Goal: Task Accomplishment & Management: Use online tool/utility

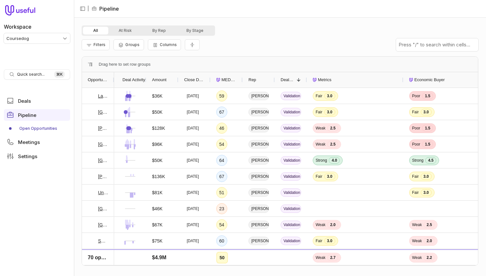
click at [257, 50] on div "Filters Groups Columns" at bounding box center [280, 45] width 397 height 18
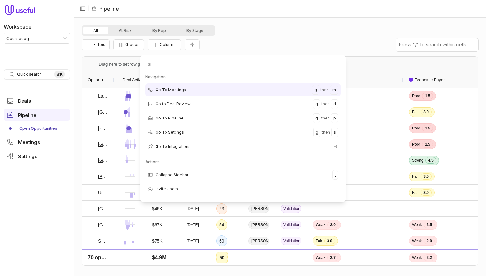
type input "sim"
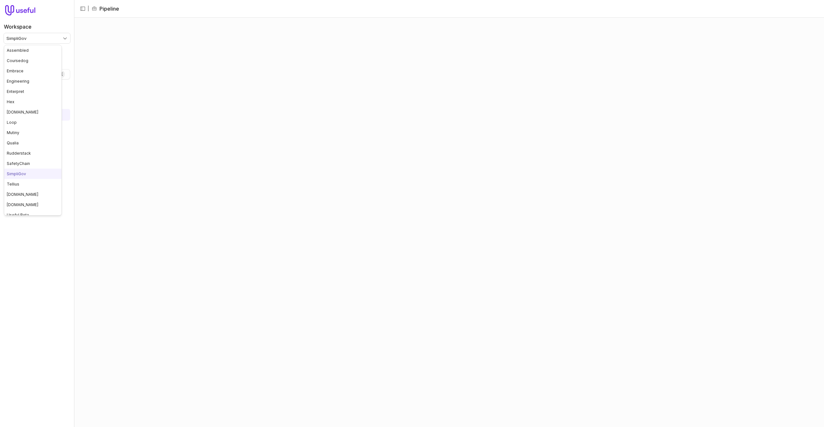
click at [51, 36] on html "Workspace SimpliGov Quick search... ⌘ K Deals Pipeline Open Opportunities Meeti…" at bounding box center [412, 213] width 824 height 427
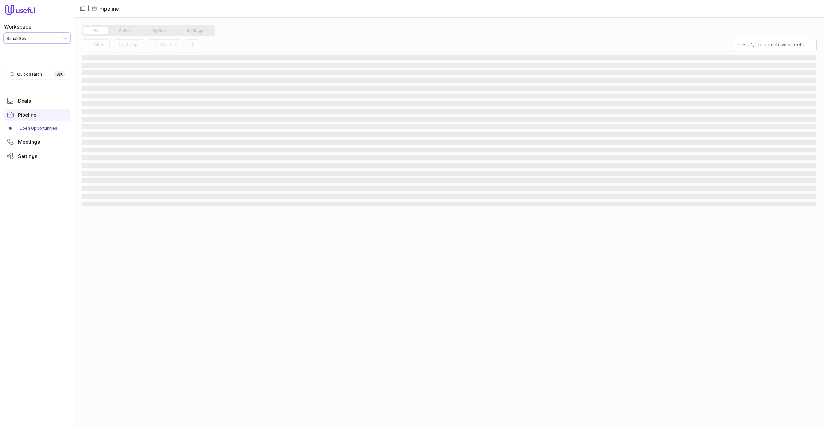
click at [275, 21] on html "Workspace SimpliGov Quick search... ⌘ K Deals Pipeline Open Opportunities Meeti…" at bounding box center [412, 213] width 824 height 427
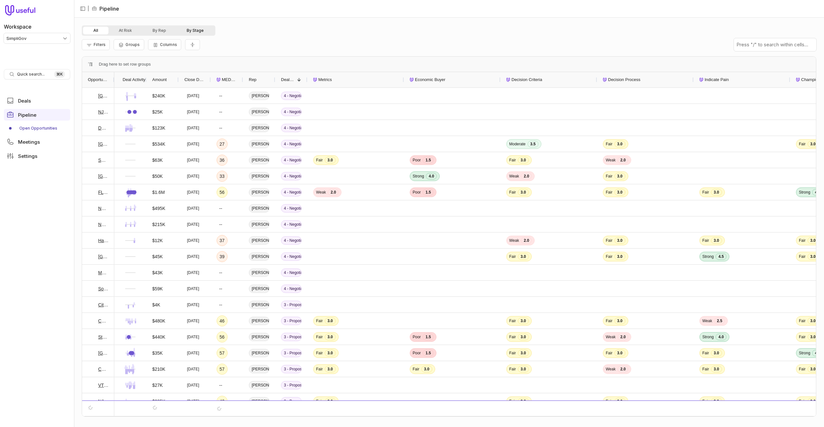
click at [198, 28] on button "By Stage" at bounding box center [195, 31] width 38 height 8
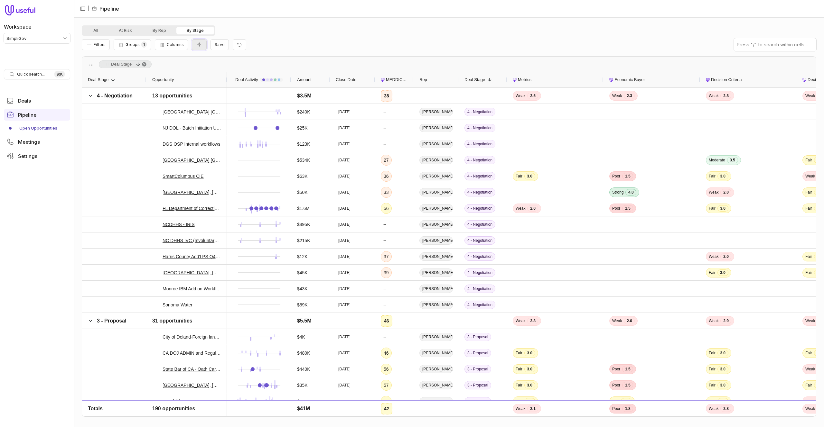
click at [192, 46] on button "Collapse all rows" at bounding box center [199, 44] width 15 height 11
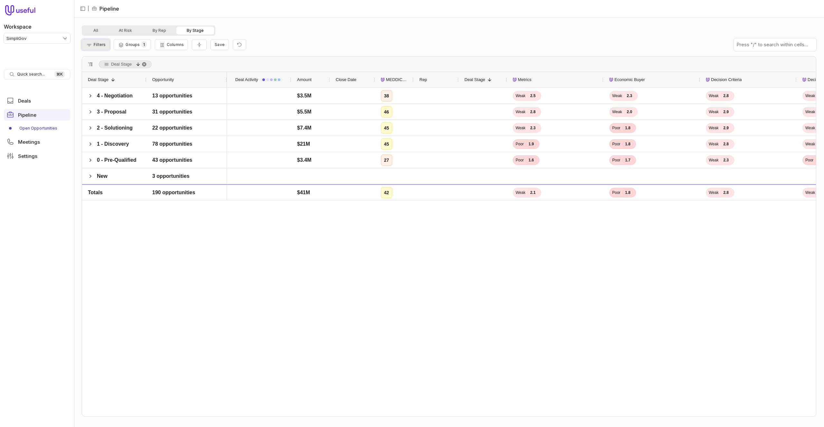
click at [99, 46] on span "Filters" at bounding box center [100, 44] width 12 height 5
click at [112, 80] on button "Add filter" at bounding box center [104, 79] width 34 height 9
click at [113, 72] on div "**********" at bounding box center [185, 78] width 196 height 18
click at [116, 81] on span "Opportunity Name" at bounding box center [112, 79] width 36 height 8
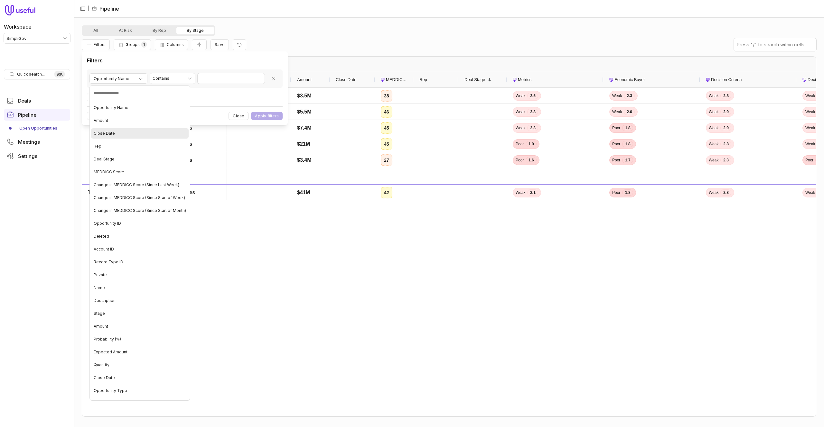
click at [131, 127] on li "Close Date" at bounding box center [140, 133] width 100 height 13
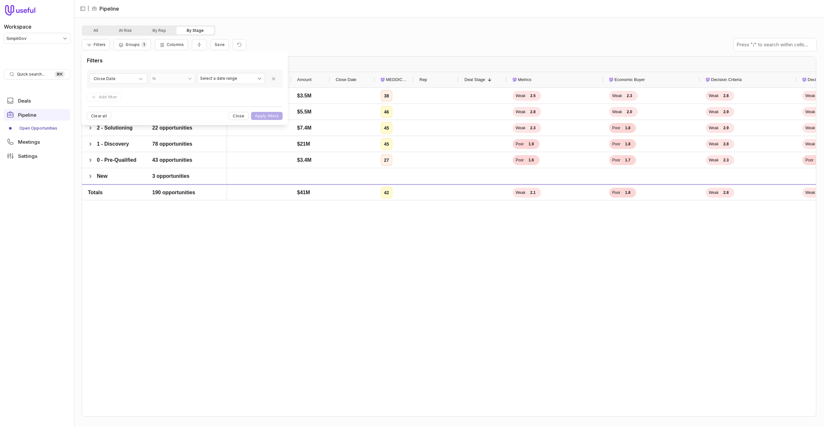
click at [225, 71] on div "**********" at bounding box center [185, 78] width 196 height 18
click at [223, 77] on html "Workspace SimpliGov Quick search... ⌘ K Deals Pipeline Open Opportunities Meeti…" at bounding box center [412, 213] width 824 height 427
select select "**********"
click at [281, 115] on button "Apply filters" at bounding box center [267, 116] width 32 height 8
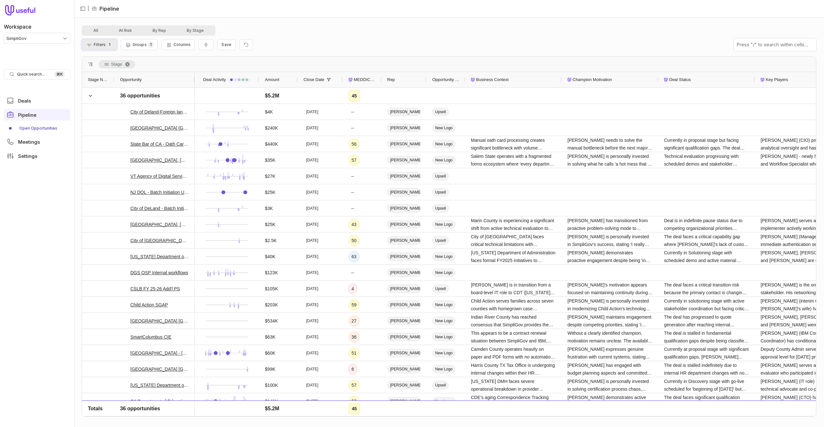
click at [97, 48] on button "Filters 1" at bounding box center [99, 44] width 35 height 11
click at [180, 47] on button "Columns" at bounding box center [178, 44] width 33 height 11
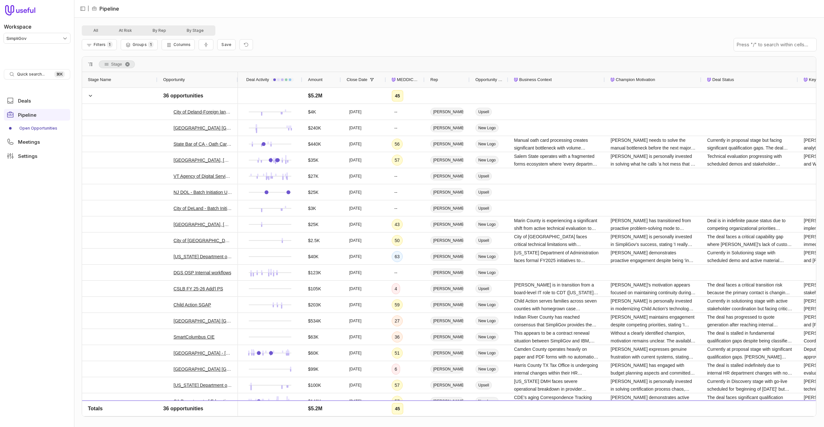
drag, startPoint x: 112, startPoint y: 80, endPoint x: 155, endPoint y: 81, distance: 43.1
click at [155, 81] on div "Stage Name" at bounding box center [119, 79] width 75 height 15
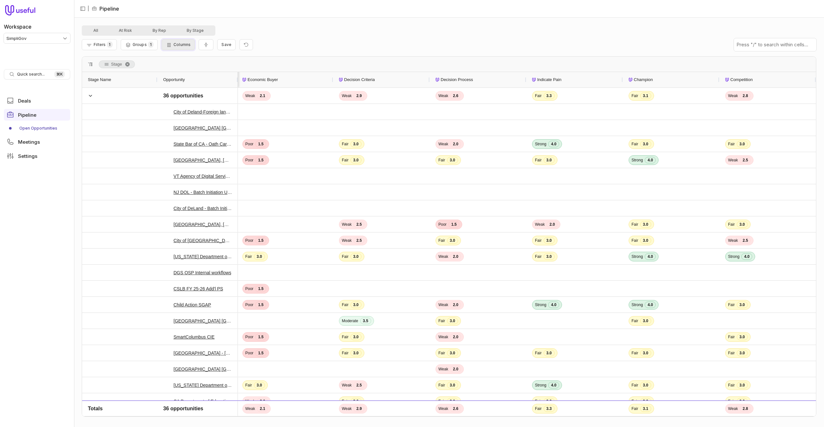
click at [172, 47] on button "Columns" at bounding box center [178, 44] width 33 height 11
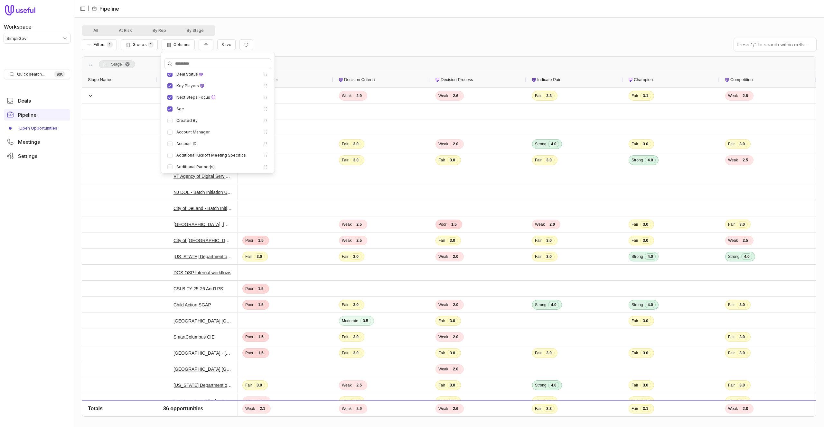
click at [195, 64] on input "Search columns" at bounding box center [218, 64] width 106 height 10
type input "*****"
click at [273, 33] on div "All At Risk By Rep By Stage" at bounding box center [449, 30] width 734 height 10
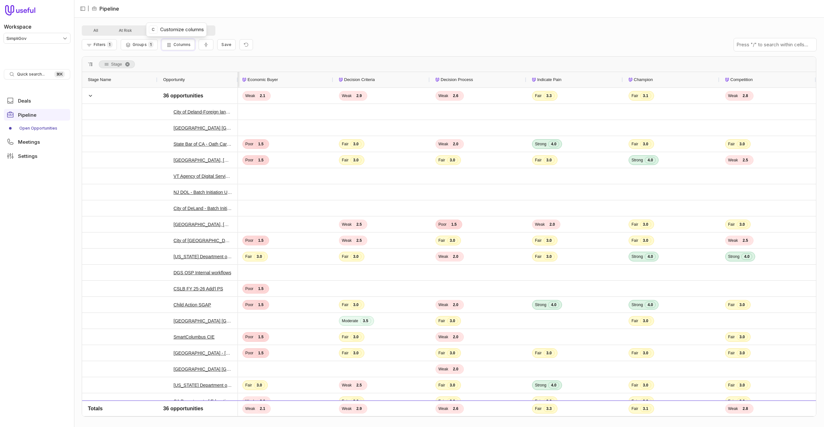
drag, startPoint x: 176, startPoint y: 43, endPoint x: 179, endPoint y: 51, distance: 8.4
click at [177, 43] on span "Columns" at bounding box center [181, 44] width 17 height 5
click at [286, 33] on div "All At Risk By Rep By Stage" at bounding box center [449, 30] width 734 height 10
click at [150, 49] on button "Groups 1" at bounding box center [139, 44] width 37 height 11
click at [172, 77] on div "Stage" at bounding box center [215, 79] width 167 height 8
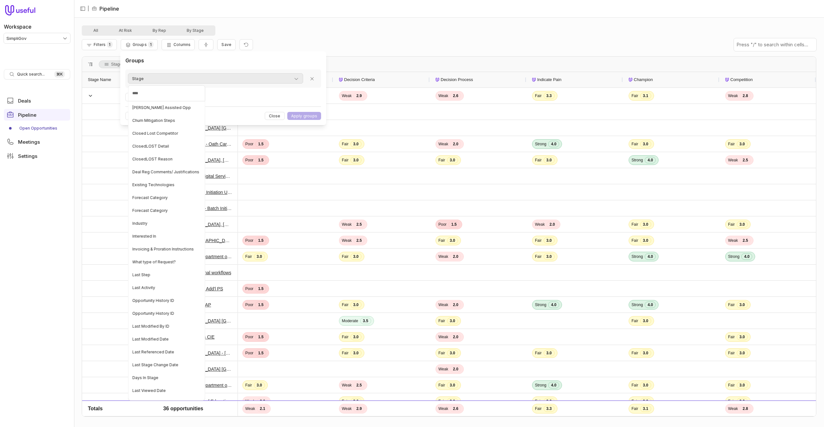
type input "*****"
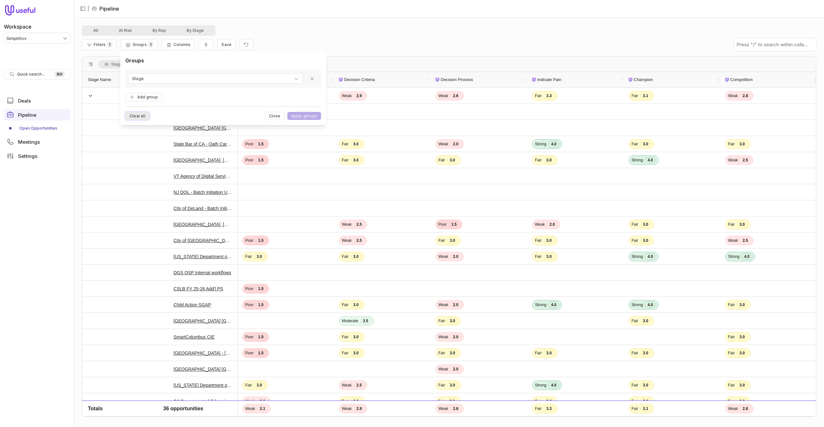
click at [142, 116] on button "Clear all" at bounding box center [137, 116] width 24 height 8
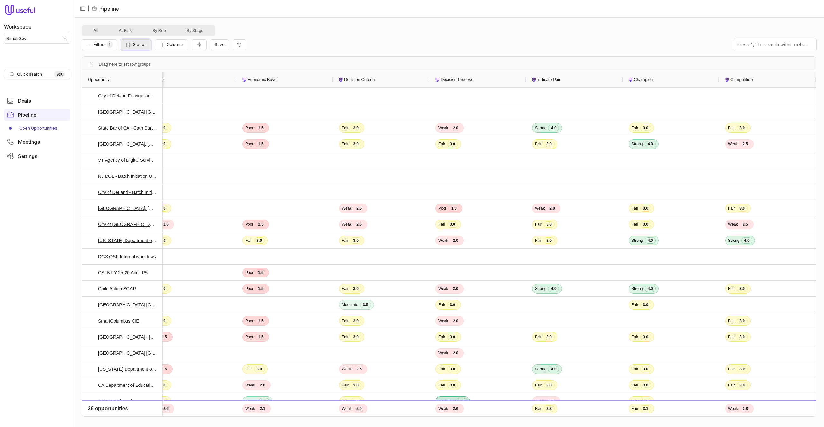
click at [143, 43] on span "Groups" at bounding box center [140, 44] width 14 height 5
click at [152, 80] on button "Add group" at bounding box center [143, 79] width 37 height 9
click at [162, 78] on div "Rep" at bounding box center [215, 79] width 167 height 8
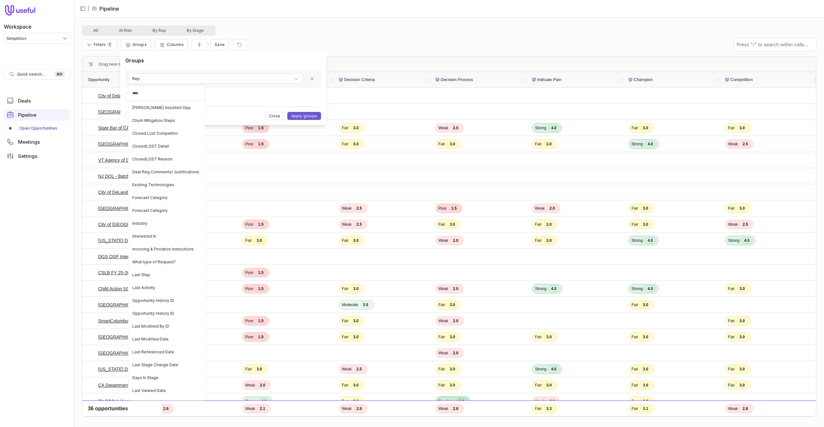
type input "*****"
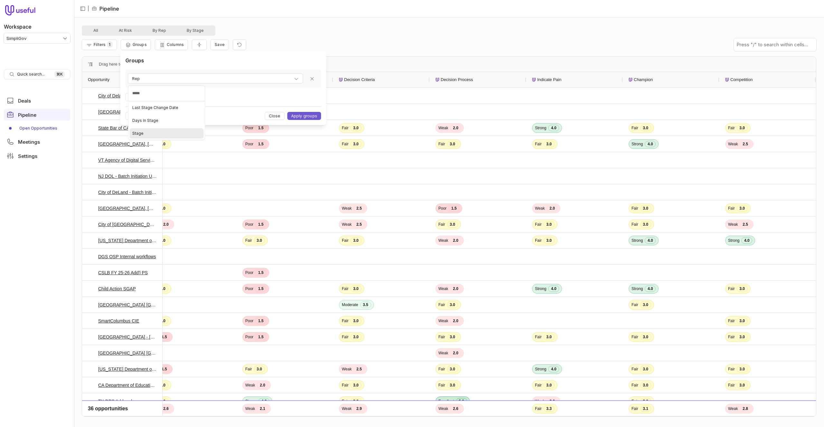
click at [152, 133] on div "Stage" at bounding box center [167, 133] width 74 height 10
click at [300, 116] on button "Apply groups" at bounding box center [304, 116] width 34 height 8
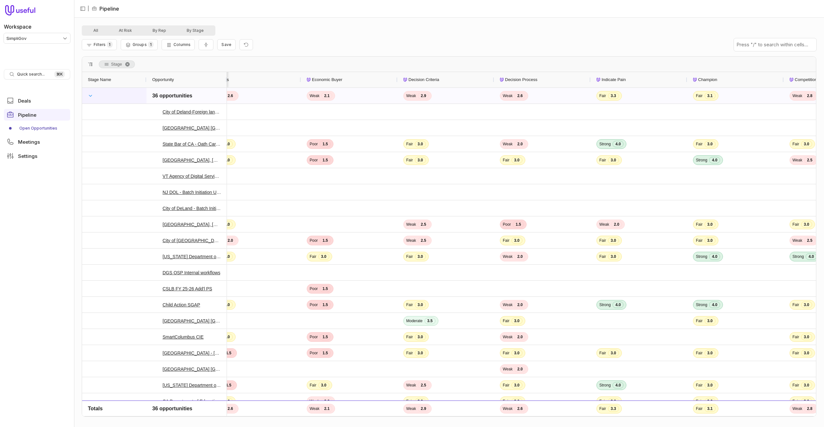
click at [91, 93] on span at bounding box center [90, 95] width 5 height 5
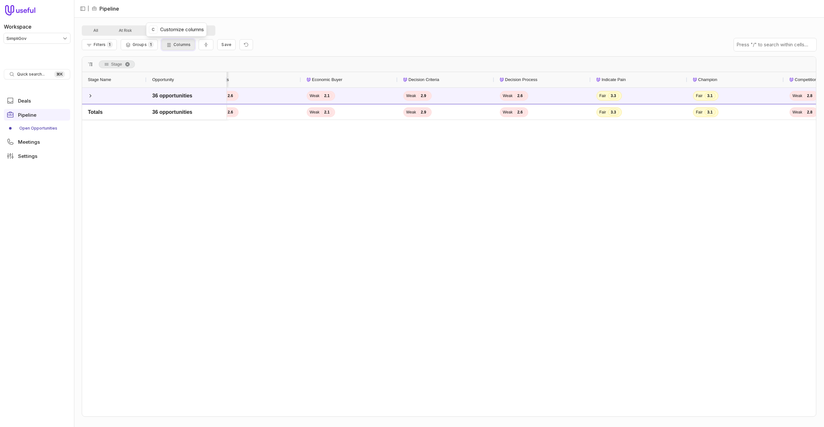
click at [180, 48] on button "Columns" at bounding box center [178, 44] width 33 height 11
click at [97, 30] on button "All" at bounding box center [95, 31] width 25 height 8
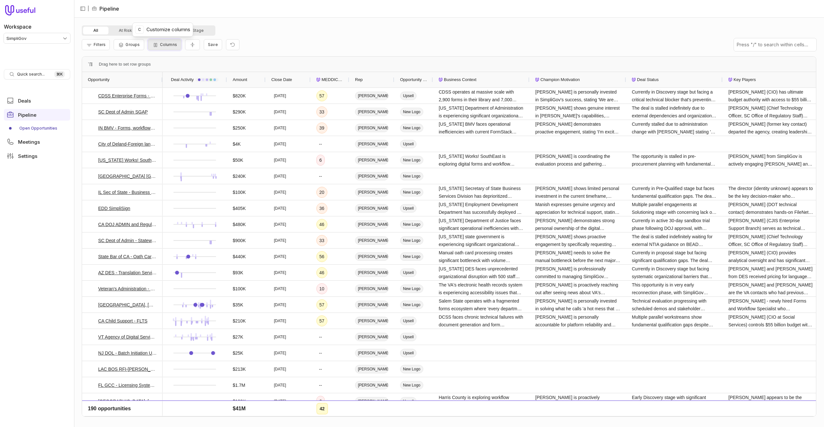
click at [166, 45] on span "Columns" at bounding box center [168, 44] width 17 height 5
type input "*****"
click at [312, 38] on div "Filters Groups Columns Save" at bounding box center [449, 45] width 734 height 18
click at [169, 45] on span "Columns" at bounding box center [168, 44] width 17 height 5
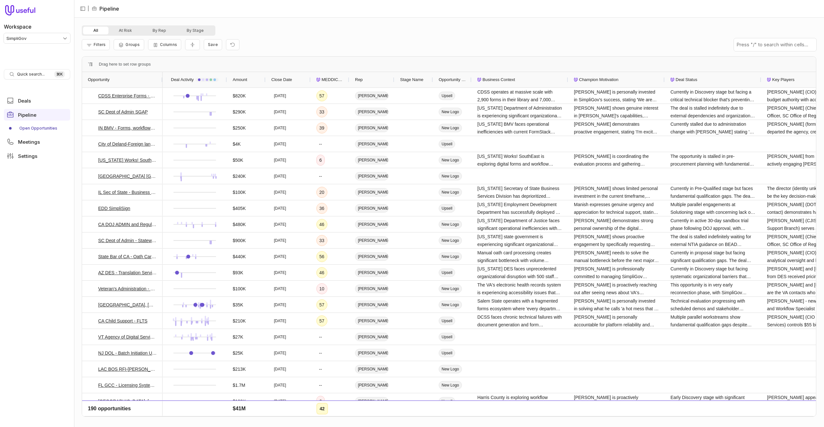
click at [274, 38] on div "Filters Groups Columns Save" at bounding box center [449, 45] width 734 height 18
click at [154, 43] on icon "button" at bounding box center [155, 45] width 3 height 4
type input "*****"
click at [156, 120] on button "Stage Name" at bounding box center [156, 119] width 5 height 5
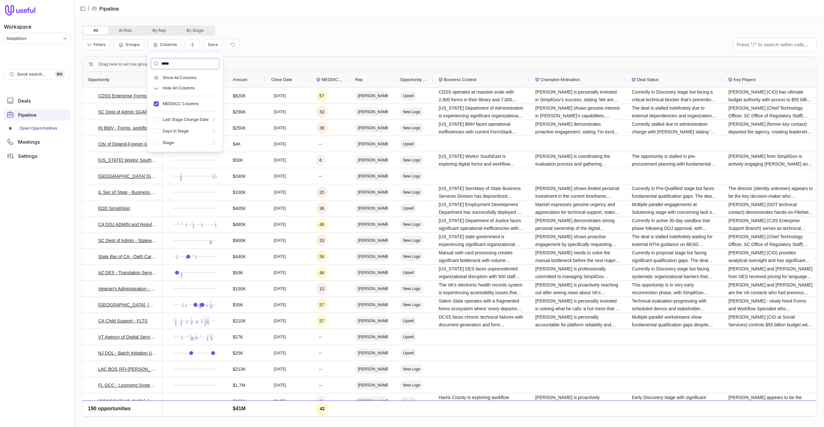
click at [172, 65] on input "*****" at bounding box center [185, 64] width 68 height 10
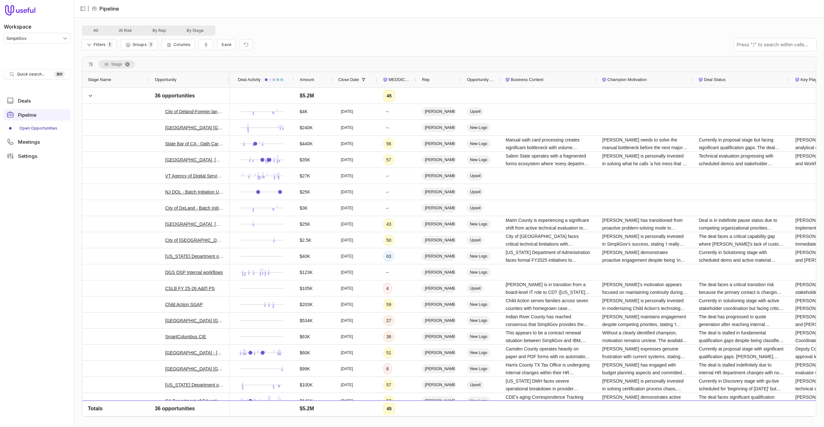
drag, startPoint x: 113, startPoint y: 79, endPoint x: 148, endPoint y: 78, distance: 34.8
click at [148, 78] on div at bounding box center [148, 79] width 3 height 15
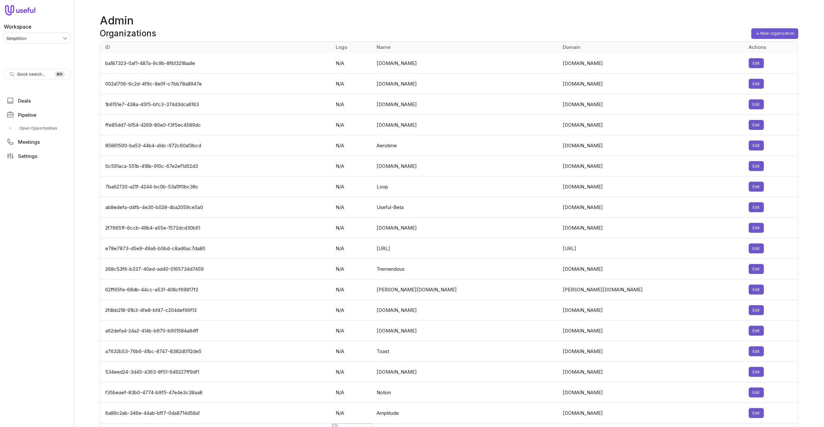
click at [234, 110] on td "1b6151e7-438a-45f5-bfc3-374d3dca6163" at bounding box center [216, 104] width 232 height 21
type input "bennet"
type input "simpligo"
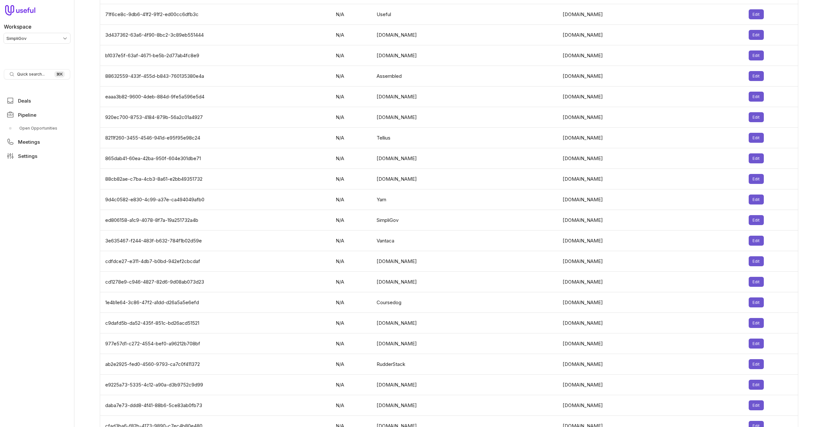
scroll to position [1963, 0]
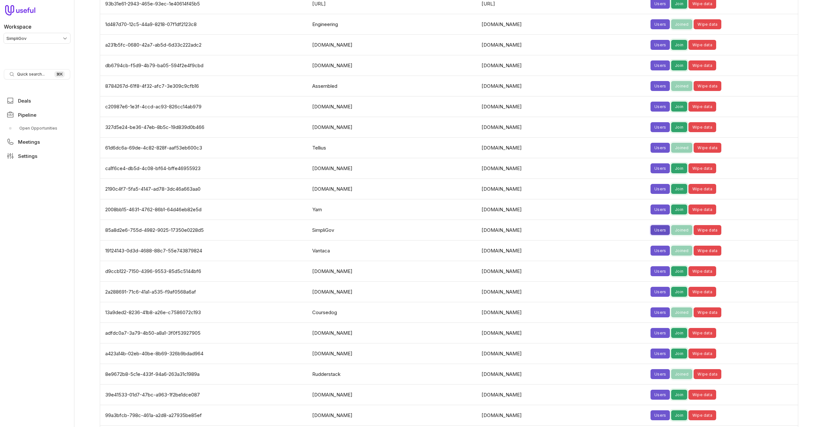
click at [650, 225] on button "Users" at bounding box center [659, 230] width 19 height 10
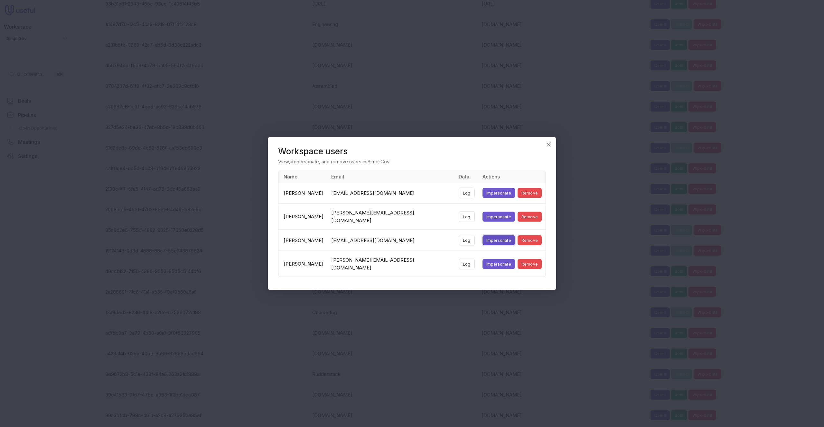
click at [486, 237] on button "Impersonate" at bounding box center [498, 241] width 32 height 10
drag, startPoint x: 179, startPoint y: 142, endPoint x: 63, endPoint y: 114, distance: 119.7
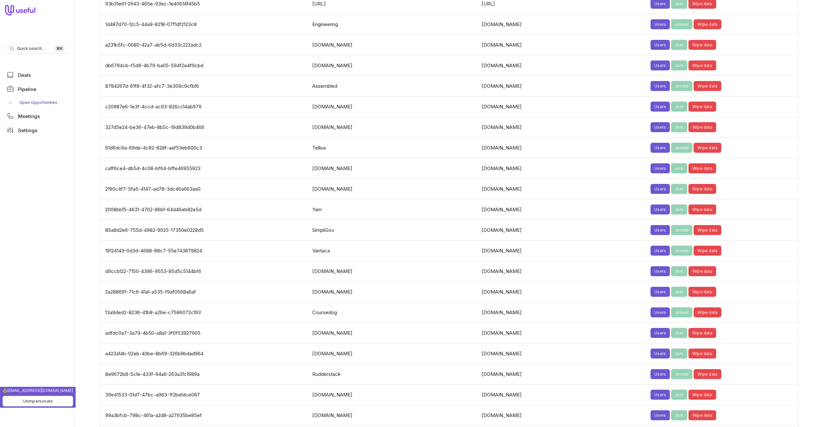
click at [37, 102] on link "Open Opportunities" at bounding box center [37, 102] width 66 height 10
